Goal: Information Seeking & Learning: Find specific page/section

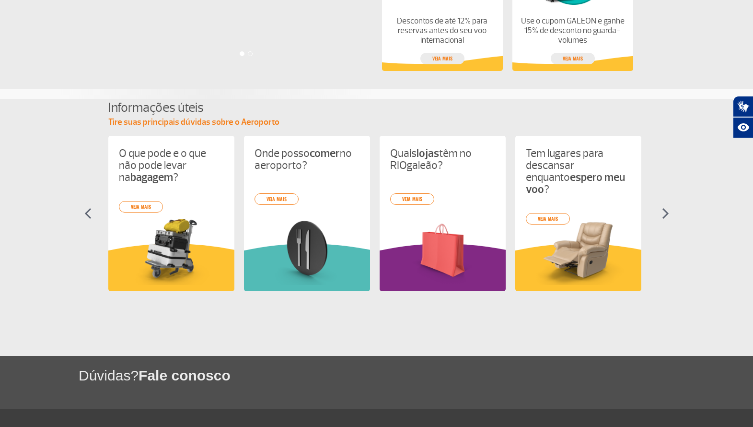
scroll to position [88, 0]
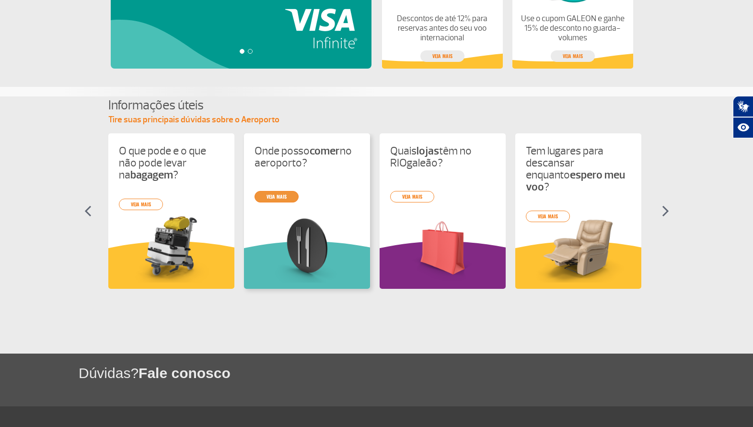
click at [276, 197] on link "veja mais" at bounding box center [277, 197] width 44 height 12
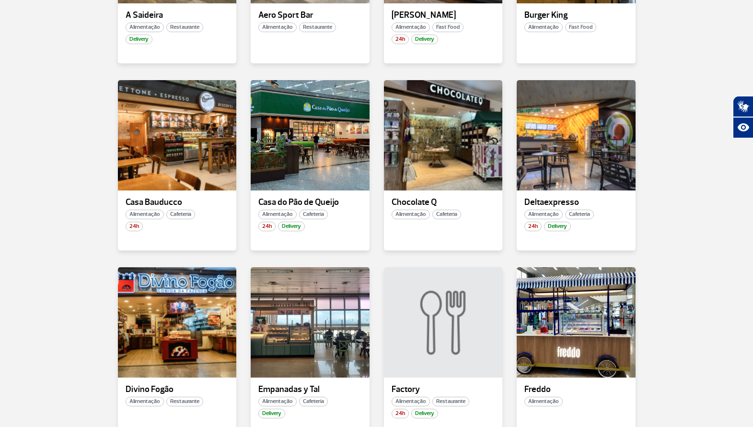
scroll to position [403, 0]
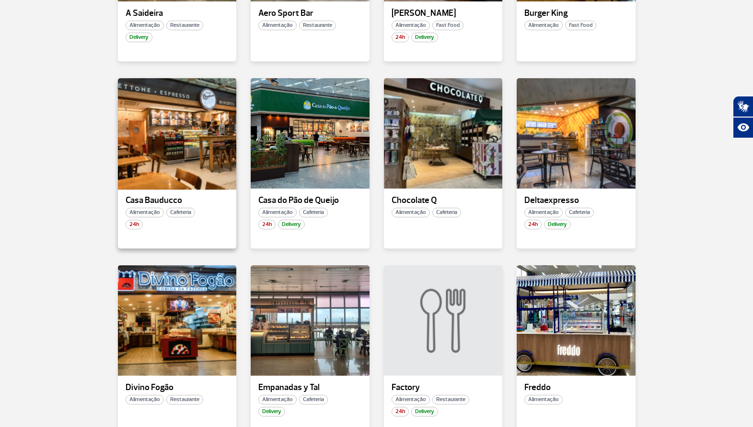
click at [155, 133] on div at bounding box center [176, 133] width 121 height 113
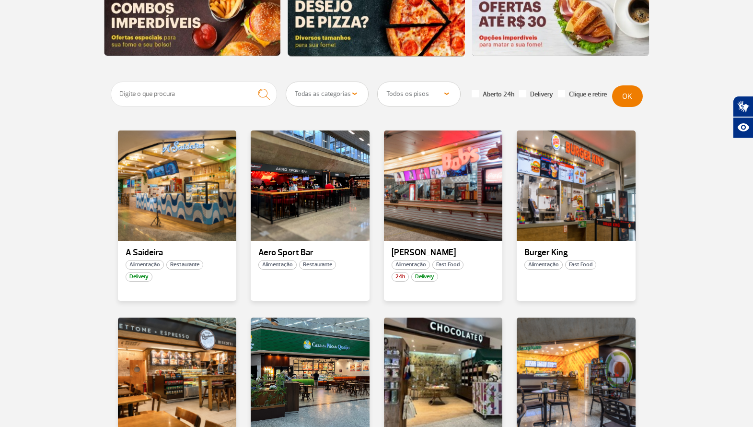
scroll to position [173, 0]
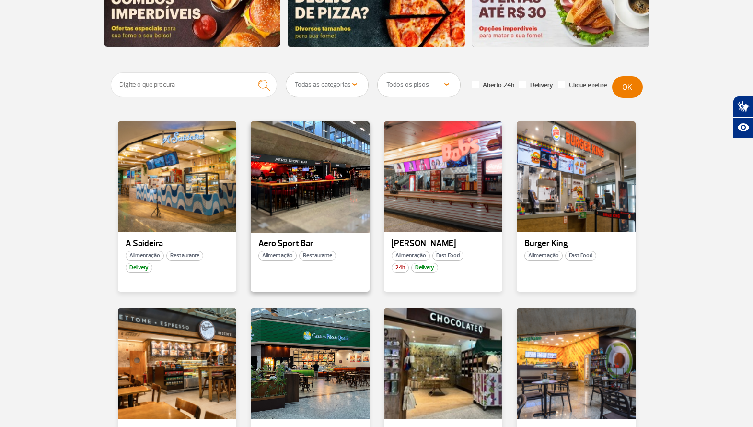
click at [316, 182] on div at bounding box center [310, 176] width 121 height 113
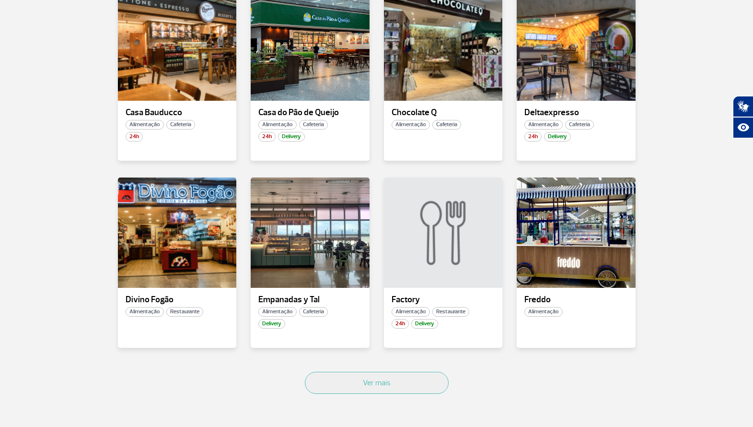
scroll to position [518, 0]
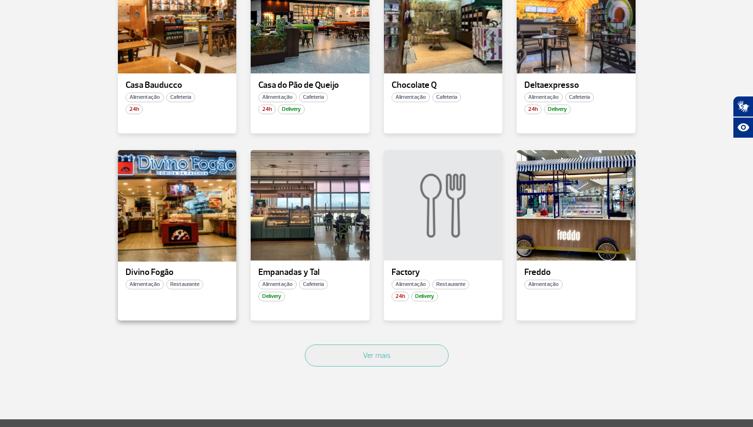
click at [163, 199] on div at bounding box center [176, 205] width 121 height 113
click at [162, 197] on div at bounding box center [176, 205] width 121 height 113
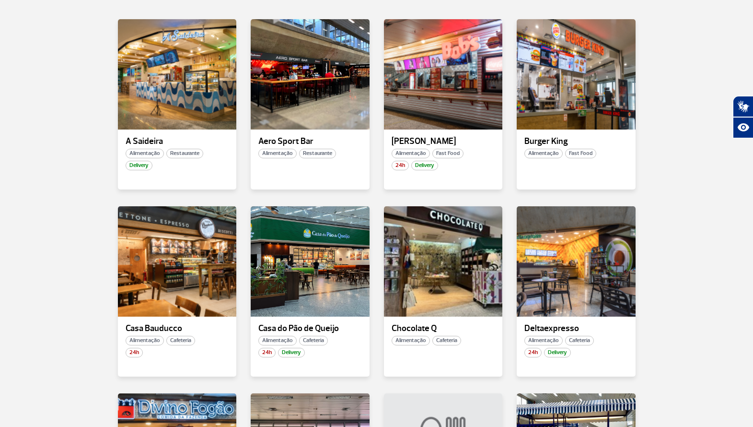
scroll to position [288, 0]
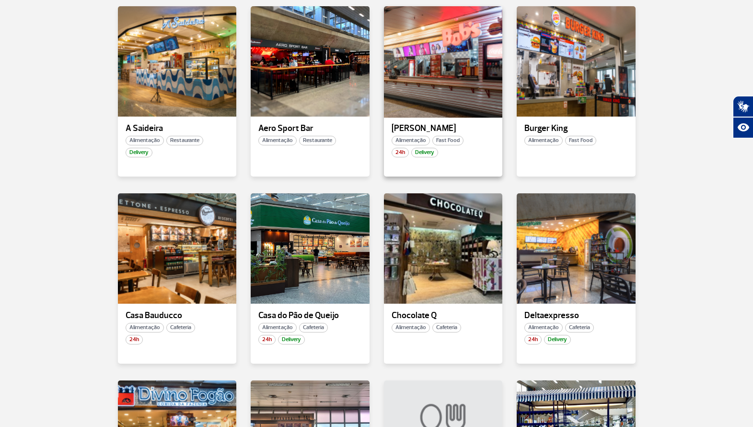
click at [433, 87] on div at bounding box center [443, 61] width 121 height 113
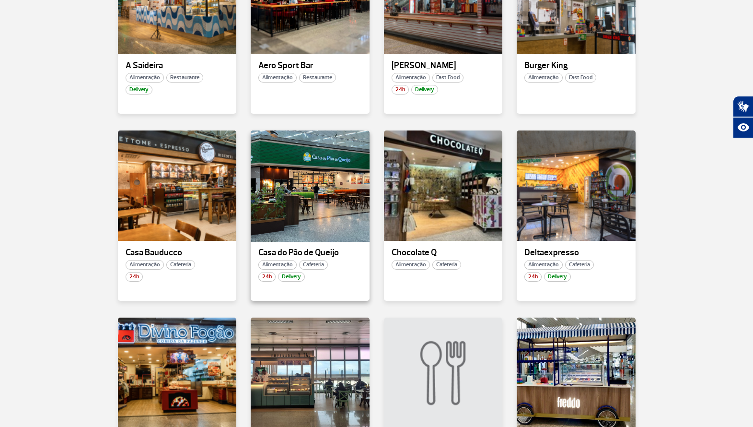
scroll to position [345, 0]
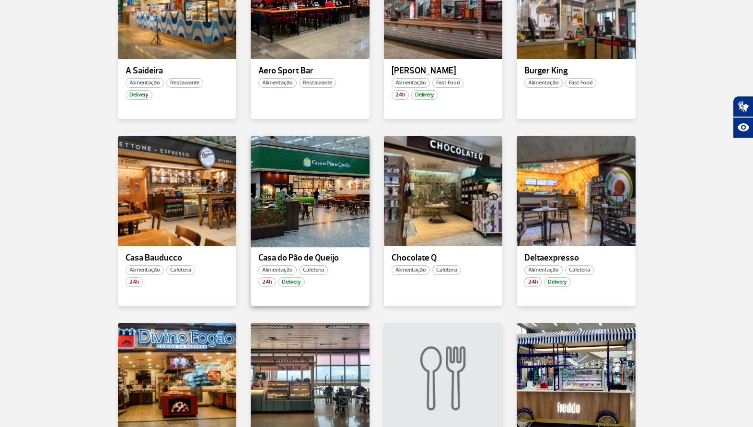
click at [296, 195] on div at bounding box center [310, 190] width 121 height 113
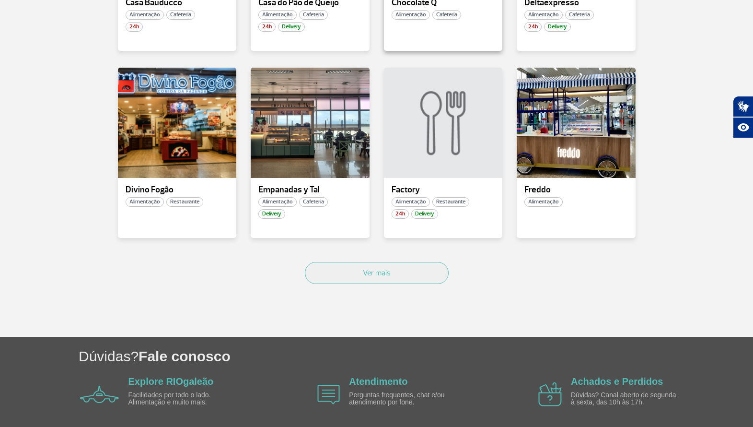
scroll to position [633, 0]
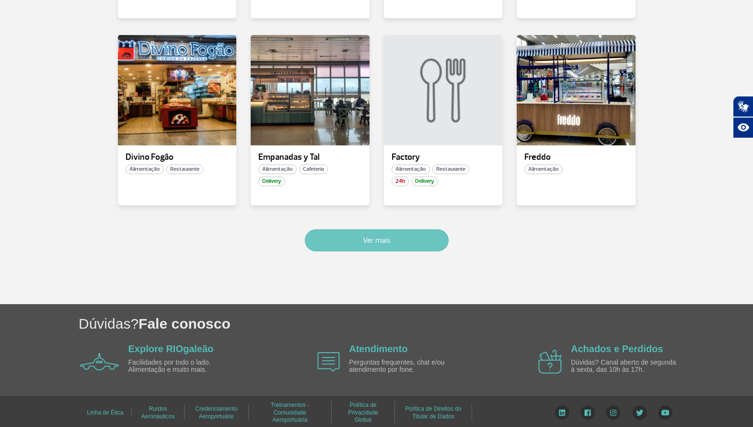
click at [381, 238] on button "Ver mais" at bounding box center [377, 240] width 144 height 22
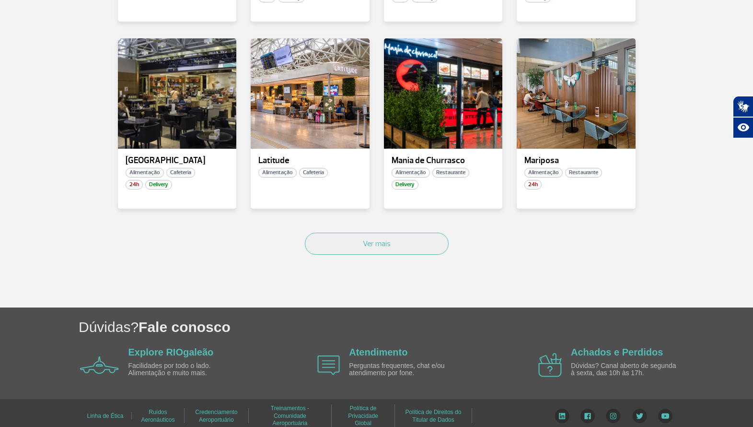
scroll to position [1209, 0]
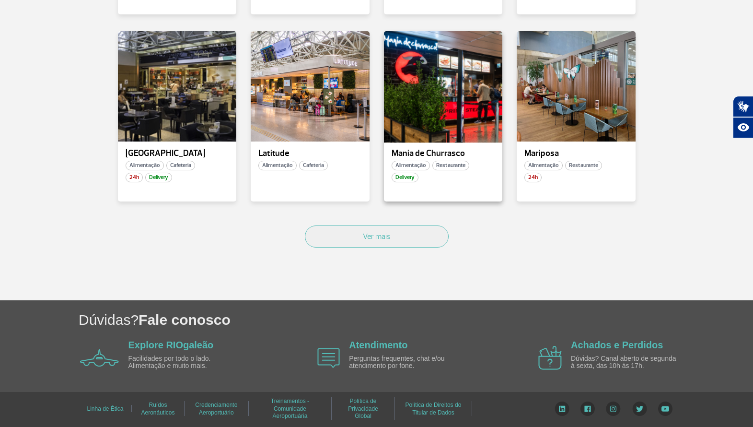
click at [466, 114] on div at bounding box center [443, 86] width 121 height 113
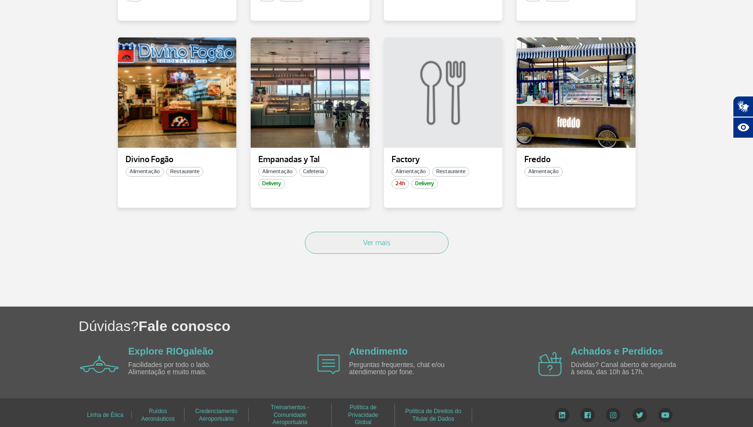
scroll to position [637, 0]
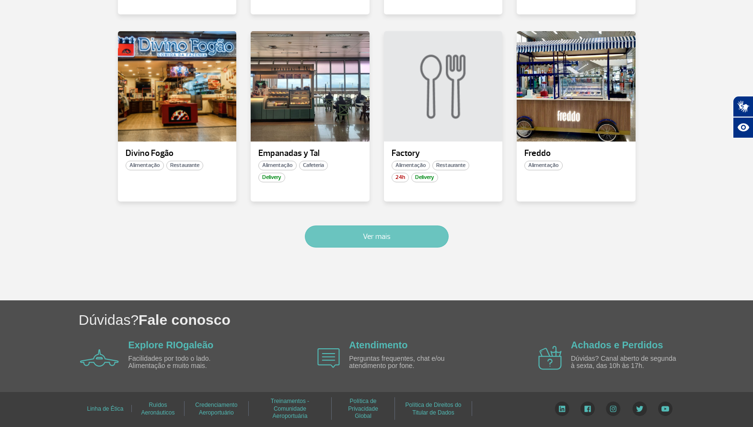
click at [414, 242] on button "Ver mais" at bounding box center [377, 236] width 144 height 22
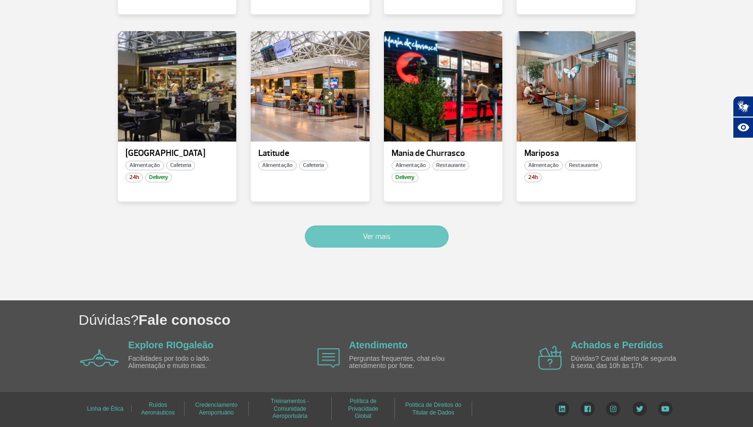
click at [401, 242] on button "Ver mais" at bounding box center [377, 236] width 144 height 22
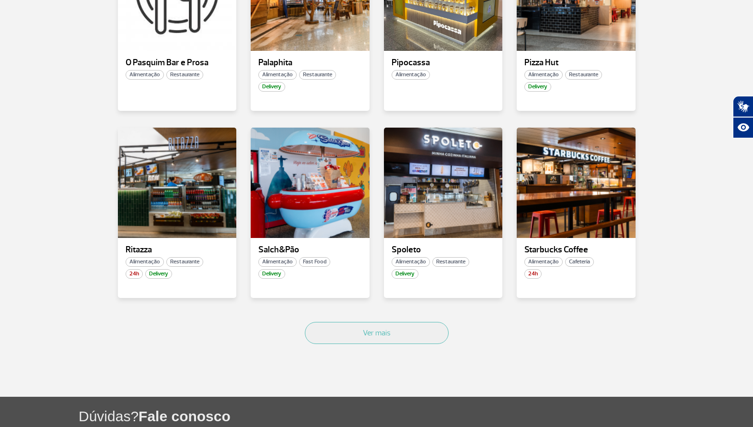
scroll to position [1770, 0]
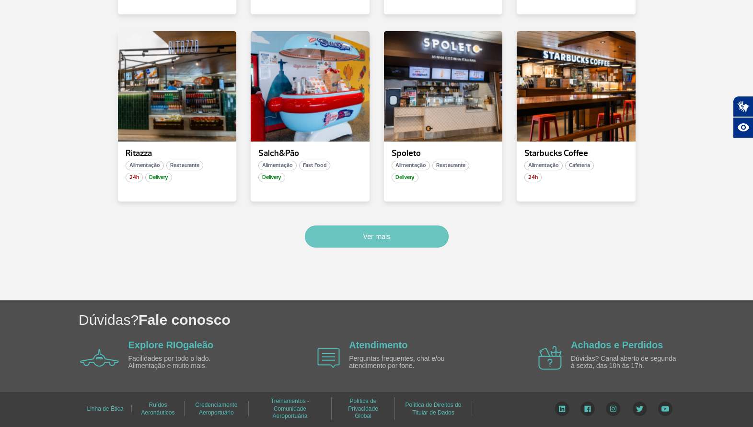
click at [373, 240] on button "Ver mais" at bounding box center [377, 236] width 144 height 22
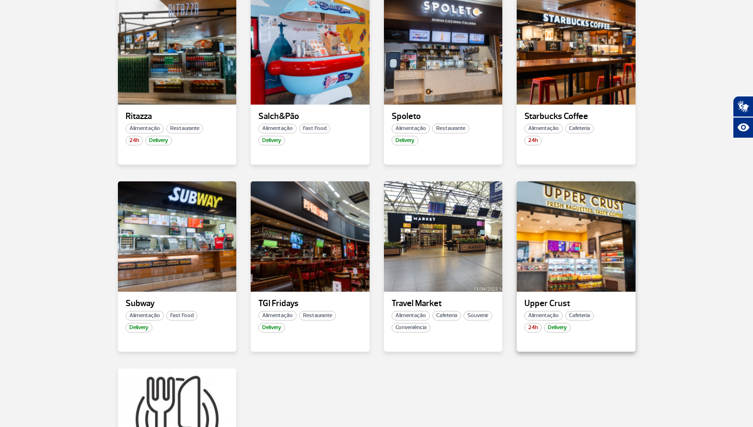
scroll to position [1786, 0]
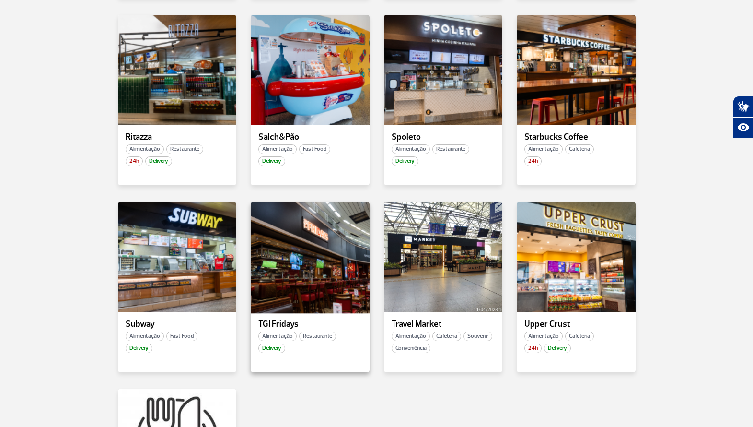
click at [291, 279] on div at bounding box center [310, 256] width 121 height 113
